Goal: Task Accomplishment & Management: Use online tool/utility

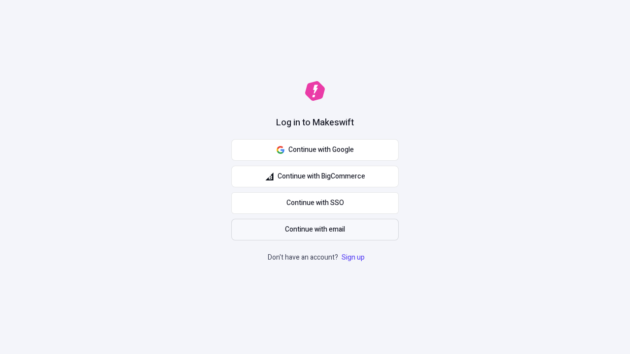
click at [315, 230] on span "Continue with email" at bounding box center [315, 229] width 60 height 11
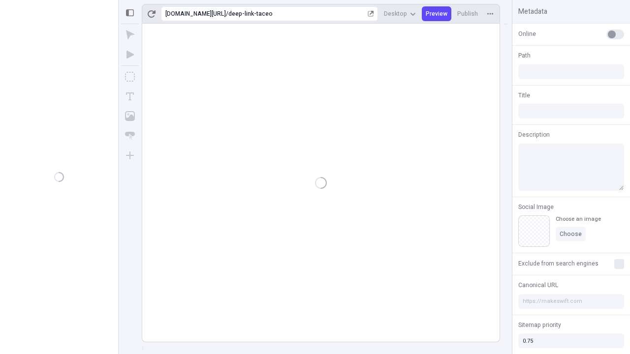
type input "/deep-link-taceo"
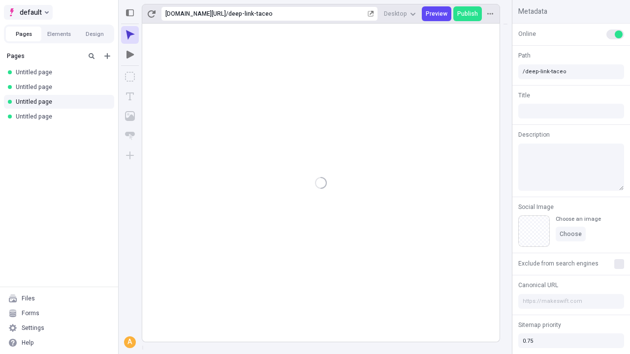
click at [28, 12] on span "default" at bounding box center [31, 12] width 22 height 12
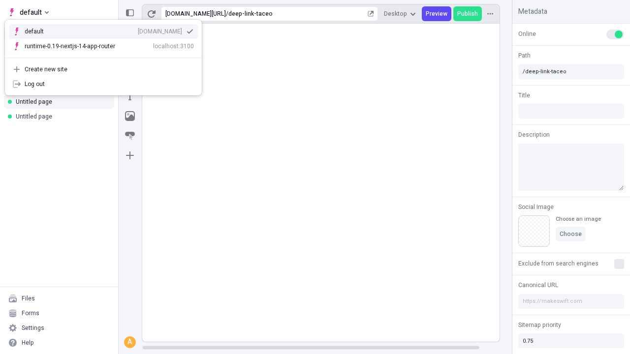
click at [138, 30] on div "[DOMAIN_NAME]" at bounding box center [160, 32] width 44 height 8
click at [107, 56] on icon "Add new" at bounding box center [107, 56] width 6 height 6
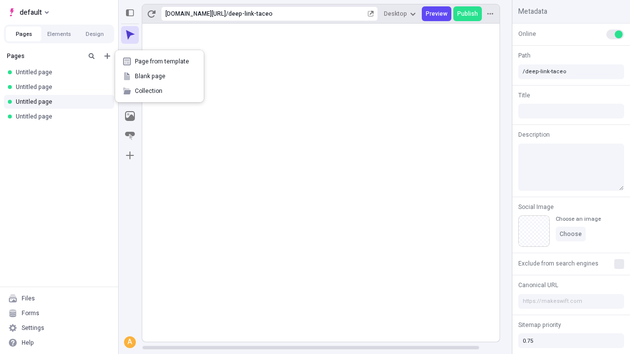
click at [159, 76] on span "Blank page" at bounding box center [165, 76] width 61 height 8
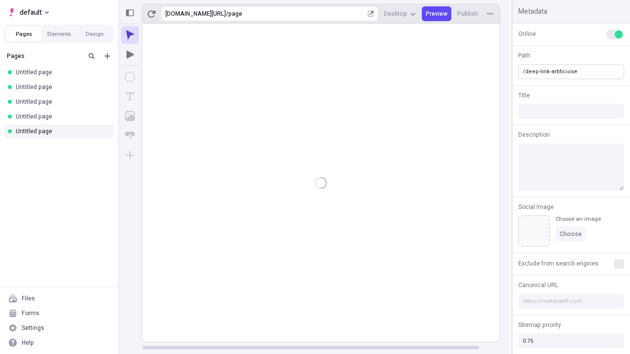
type input "/deep-link-artificiose"
